Goal: Transaction & Acquisition: Purchase product/service

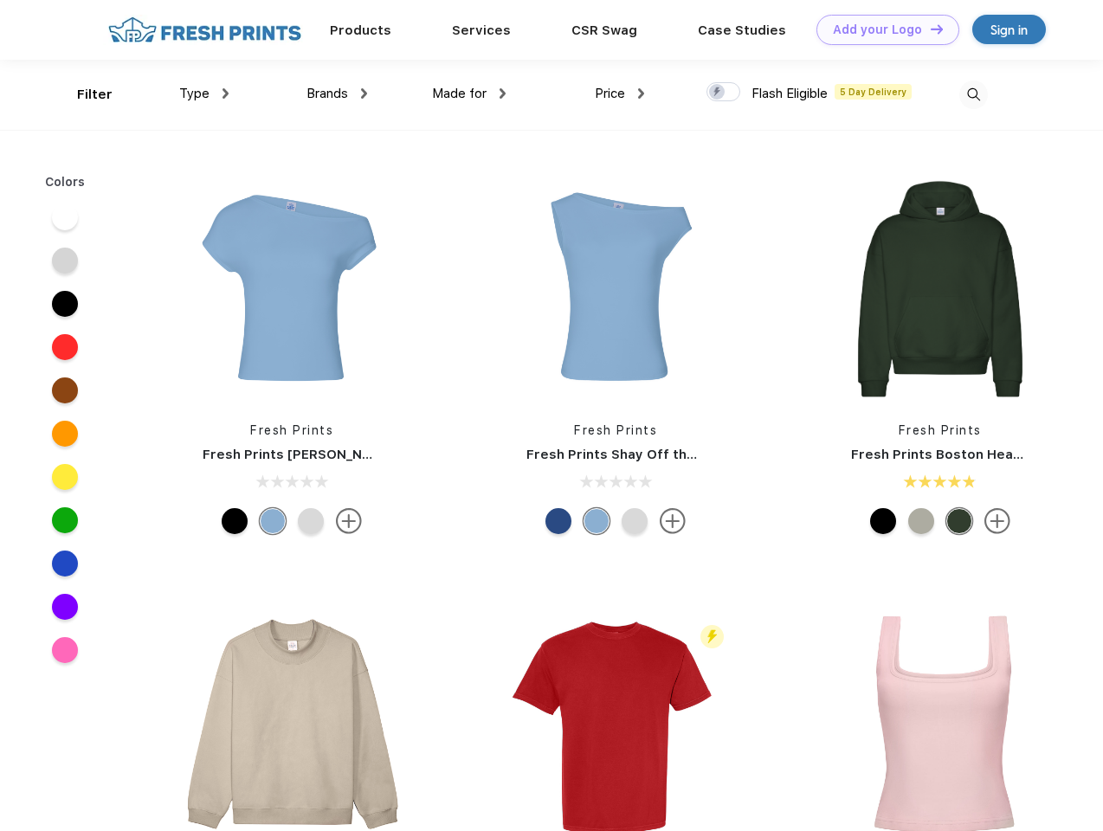
scroll to position [1, 0]
click at [881, 29] on link "Add your Logo Design Tool" at bounding box center [887, 30] width 143 height 30
click at [0, 0] on div "Design Tool" at bounding box center [0, 0] width 0 height 0
click at [929, 29] on link "Add your Logo Design Tool" at bounding box center [887, 30] width 143 height 30
click at [83, 94] on div "Filter" at bounding box center [94, 95] width 35 height 20
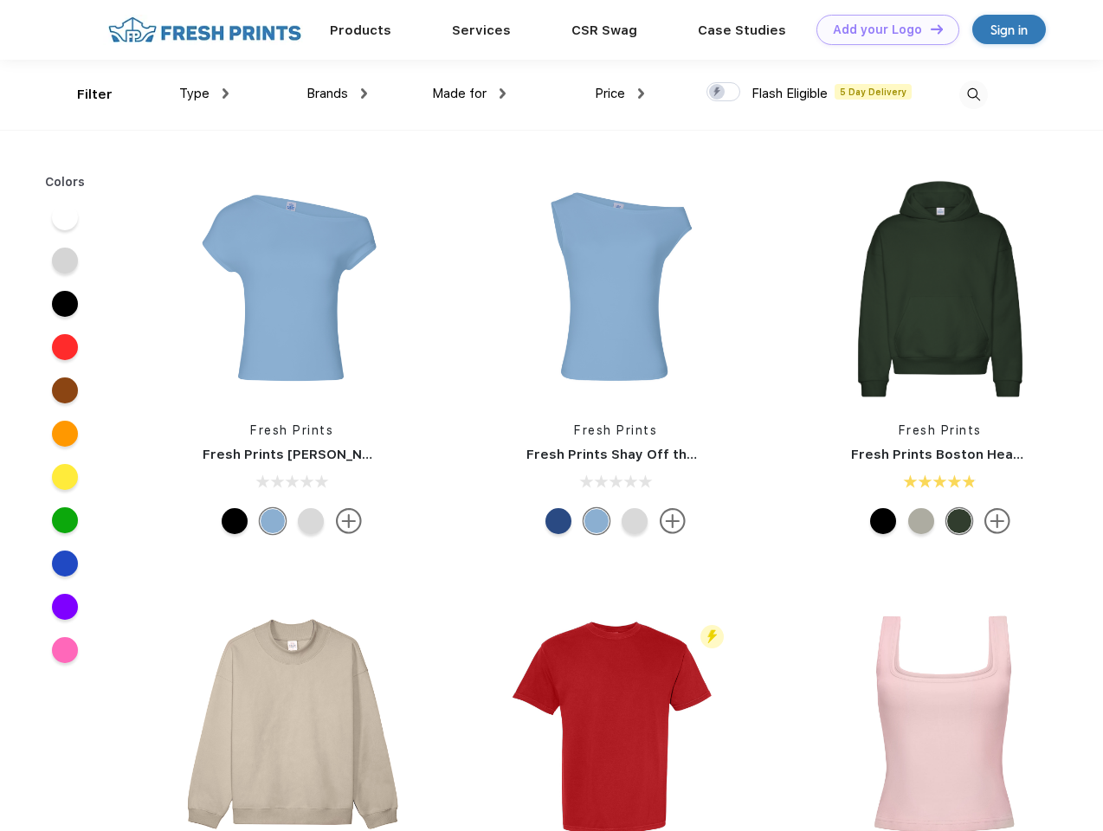
click at [204, 93] on span "Type" at bounding box center [194, 94] width 30 height 16
click at [337, 93] on span "Brands" at bounding box center [327, 94] width 42 height 16
click at [469, 93] on span "Made for" at bounding box center [459, 94] width 55 height 16
click at [620, 93] on span "Price" at bounding box center [610, 94] width 30 height 16
click at [724, 93] on div at bounding box center [723, 91] width 34 height 19
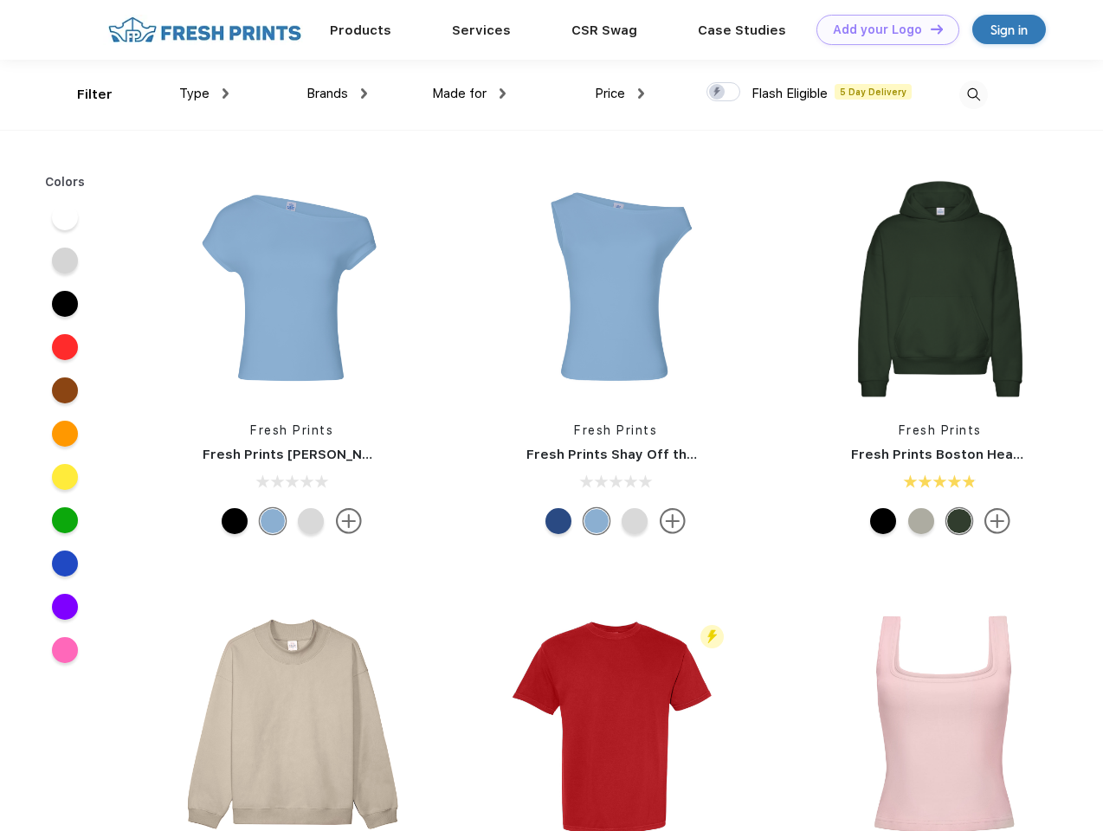
click at [717, 93] on input "checkbox" at bounding box center [711, 86] width 11 height 11
checkbox input "true"
